Goal: Transaction & Acquisition: Purchase product/service

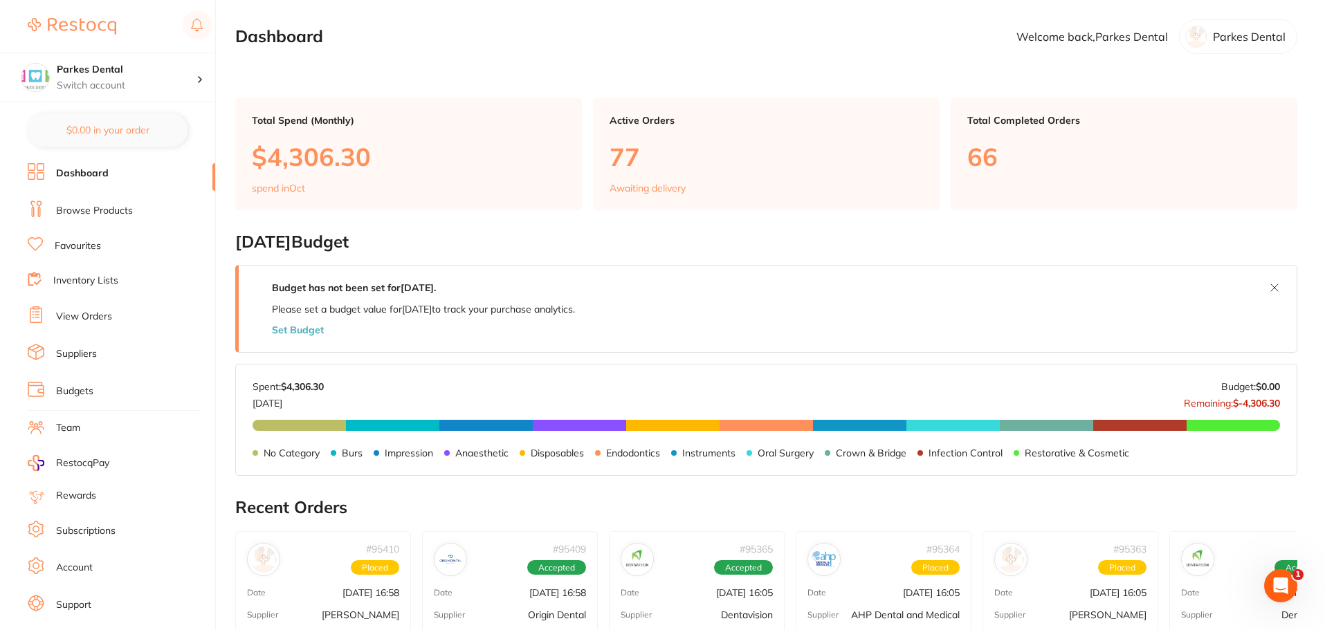
click at [84, 214] on link "Browse Products" at bounding box center [94, 211] width 77 height 14
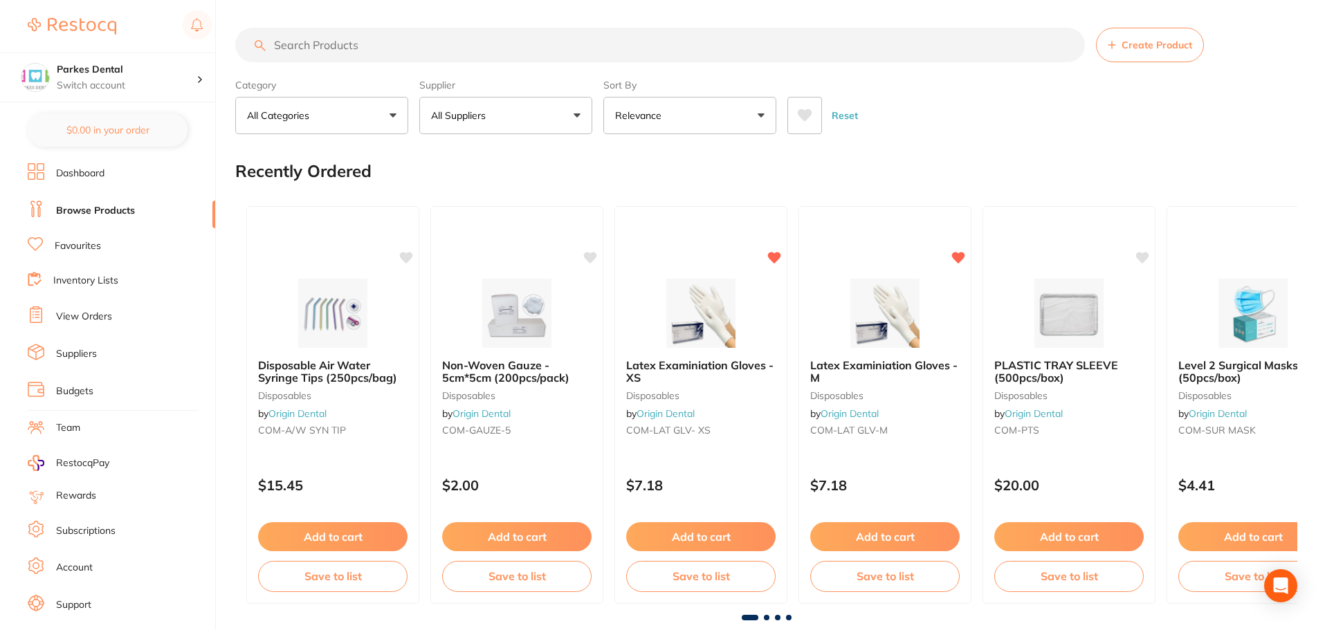
click at [369, 44] on input "search" at bounding box center [660, 45] width 850 height 35
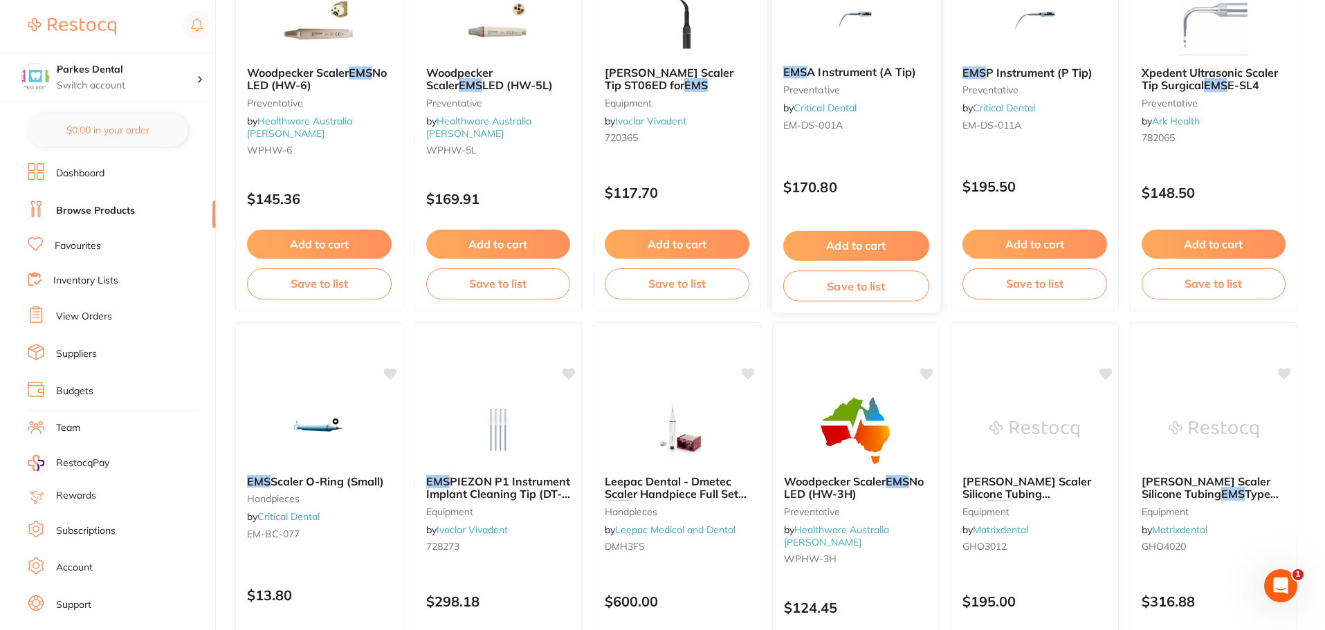
scroll to position [1176, 0]
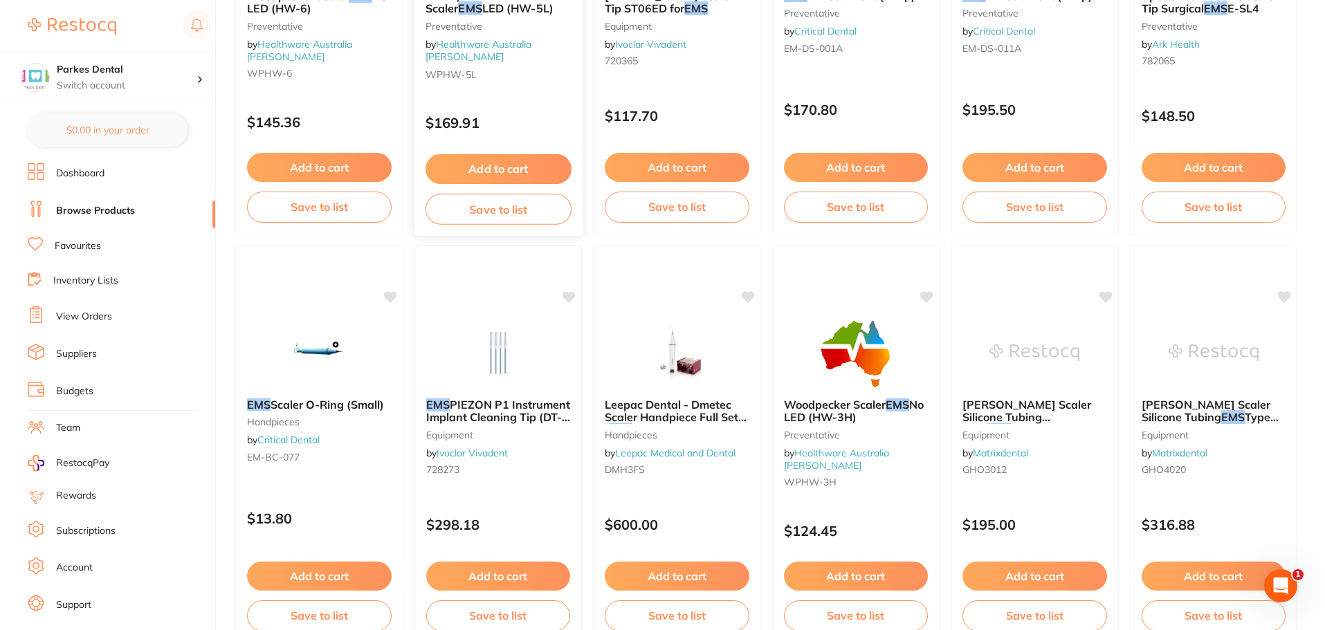
type input "ems"
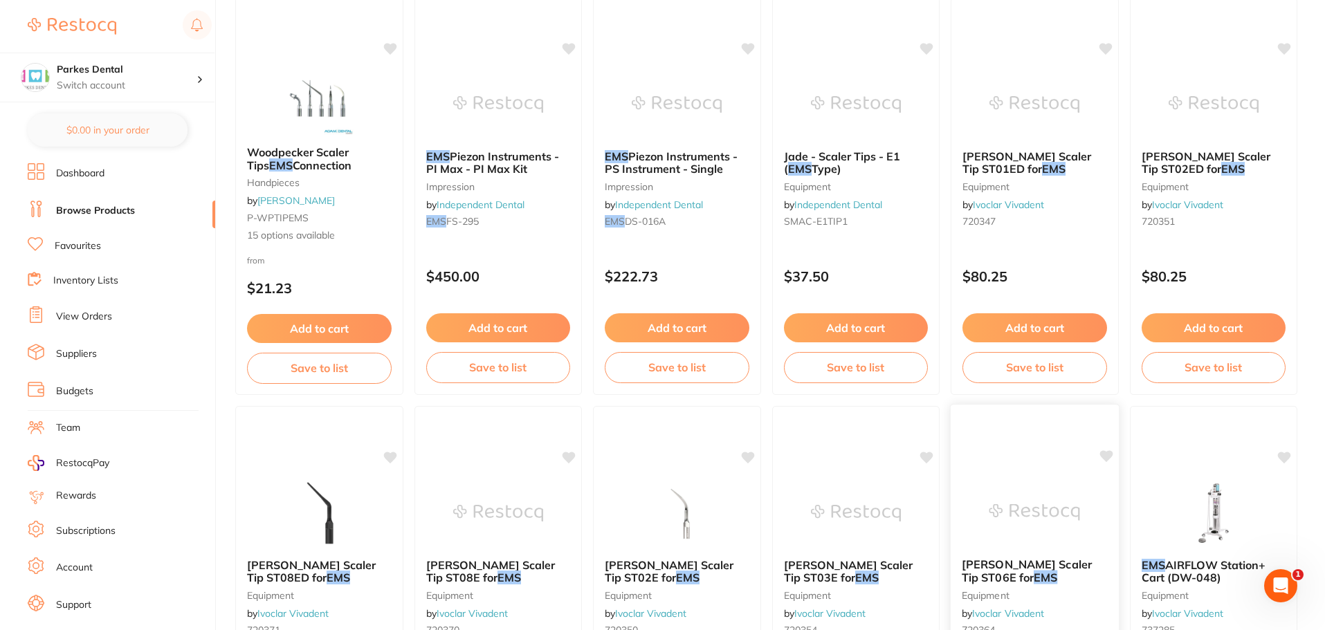
scroll to position [2629, 0]
